Goal: Use online tool/utility: Use online tool/utility

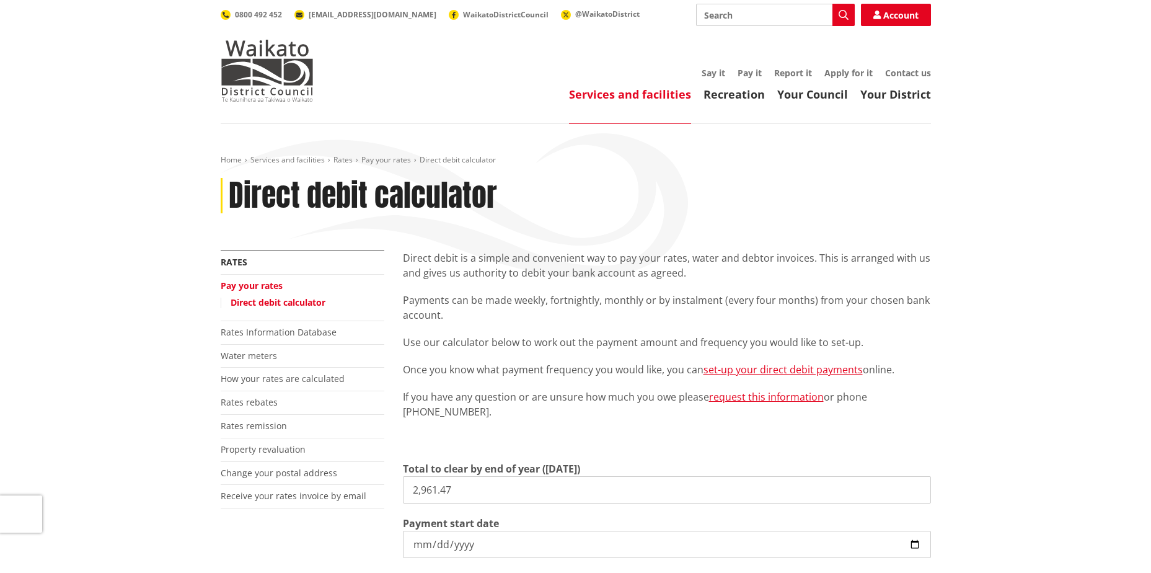
type input "2,961.47"
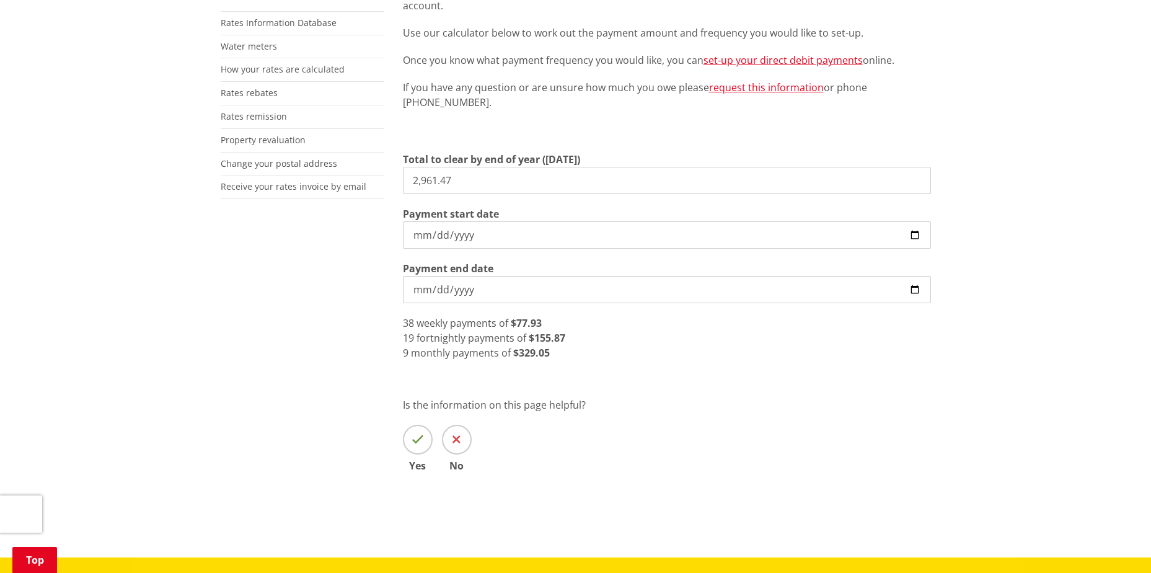
scroll to position [310, 0]
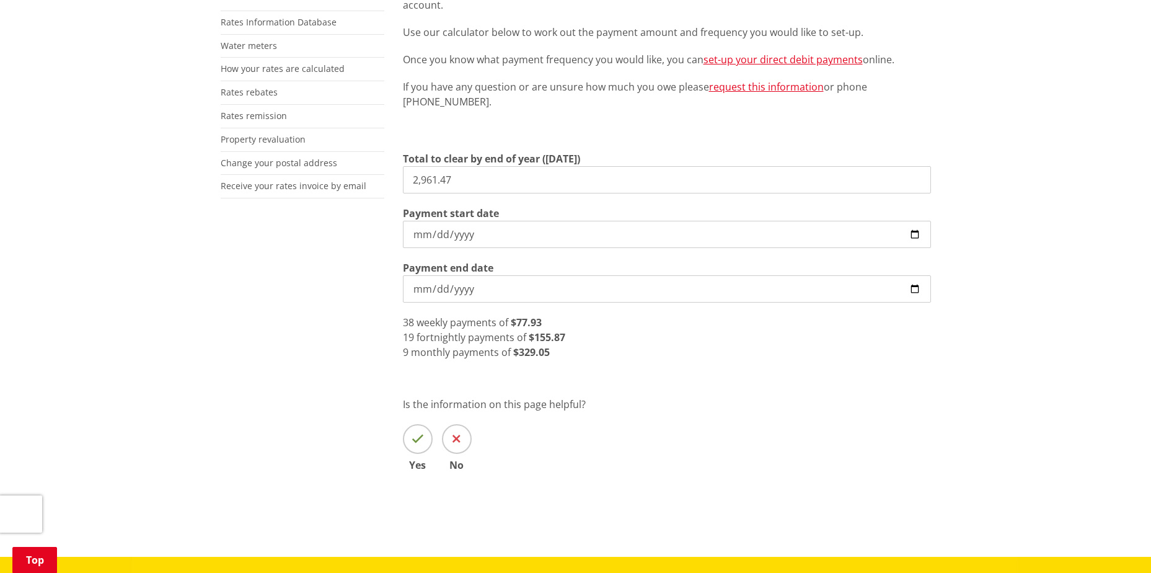
click at [911, 291] on input "[DATE]" at bounding box center [667, 288] width 528 height 27
click at [824, 361] on div "Direct debit is a simple and convenient way to pay your rates, water and debtor…" at bounding box center [667, 224] width 547 height 566
click at [918, 291] on input "[DATE]" at bounding box center [667, 288] width 528 height 27
click at [483, 287] on input "[DATE]" at bounding box center [667, 288] width 528 height 27
click at [467, 288] on input "[DATE]" at bounding box center [667, 288] width 528 height 27
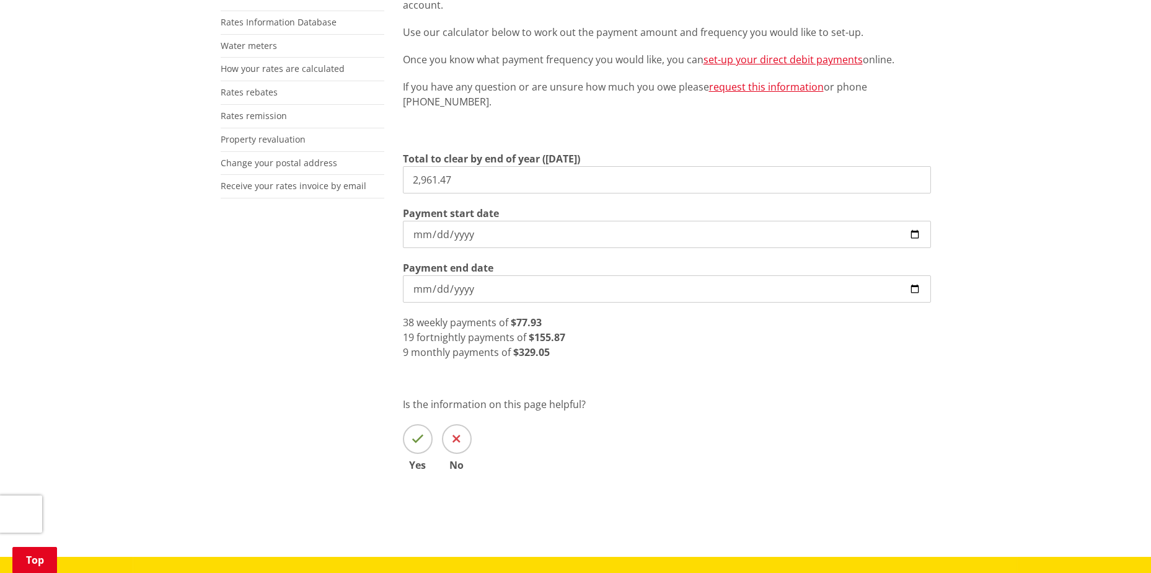
click at [439, 288] on input "[DATE]" at bounding box center [667, 288] width 528 height 27
click at [416, 286] on input "Payment end date" at bounding box center [667, 288] width 528 height 27
type input "[DATE]"
